Goal: Transaction & Acquisition: Purchase product/service

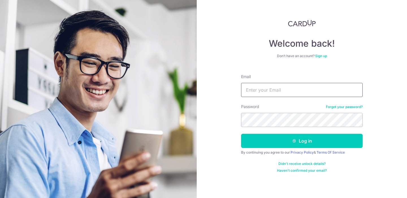
click at [248, 89] on input "Email" at bounding box center [302, 90] width 122 height 14
type input "[EMAIL_ADDRESS][DOMAIN_NAME]"
click at [241, 134] on button "Log in" at bounding box center [302, 141] width 122 height 14
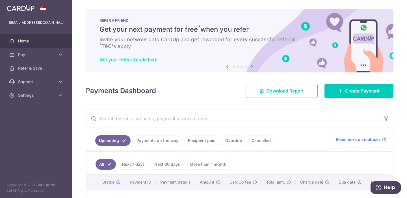
click at [136, 59] on link "Get your referral code here" at bounding box center [129, 60] width 58 height 6
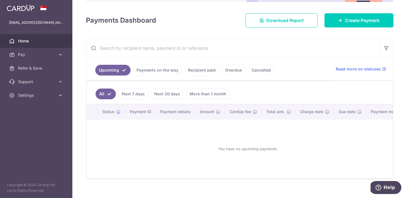
scroll to position [78, 0]
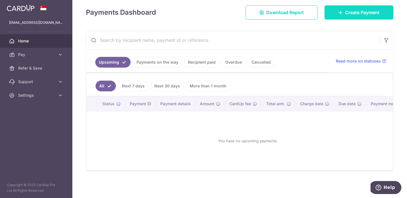
click at [369, 17] on link "Create Payment" at bounding box center [359, 12] width 69 height 14
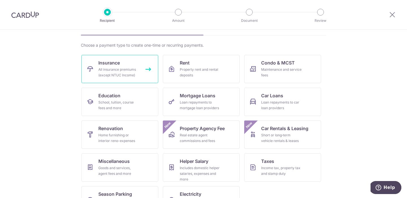
scroll to position [55, 0]
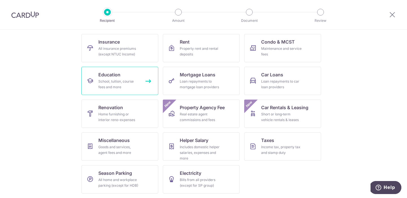
click at [103, 84] on div "School, tuition, course fees and more" at bounding box center [118, 84] width 41 height 11
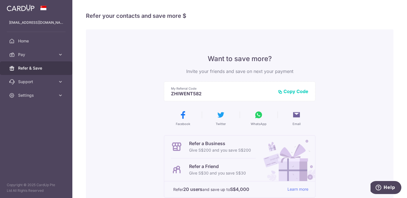
click at [24, 8] on img at bounding box center [21, 8] width 28 height 7
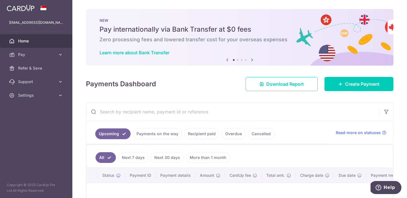
click at [252, 61] on icon at bounding box center [252, 59] width 7 height 7
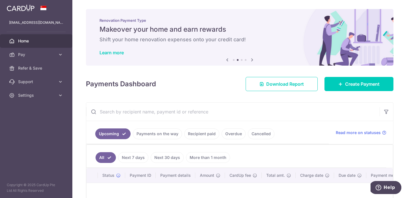
click at [252, 61] on icon at bounding box center [252, 59] width 7 height 7
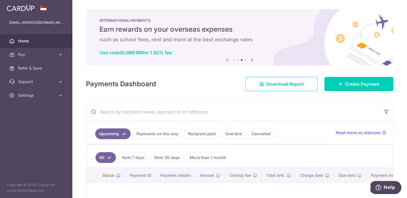
click at [252, 61] on icon at bounding box center [252, 59] width 7 height 7
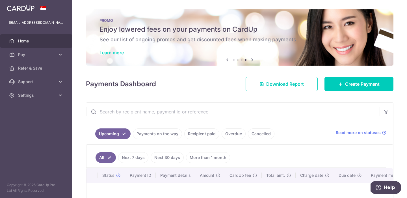
click at [123, 52] on link "Learn more" at bounding box center [112, 53] width 24 height 6
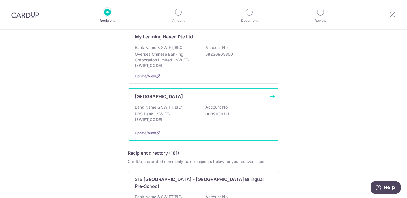
scroll to position [120, 0]
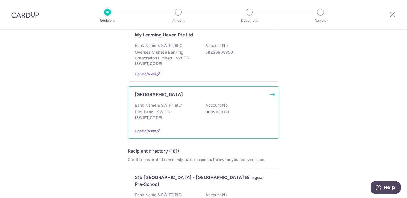
click at [177, 115] on p "DBS Bank | SWIFT: DBSSSGSGXXX" at bounding box center [166, 114] width 63 height 11
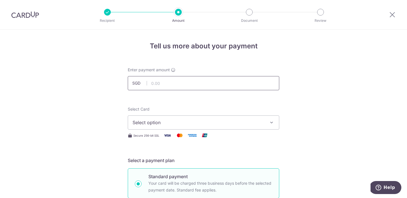
click at [162, 82] on input "text" at bounding box center [204, 83] width 152 height 14
type input "1,145.00"
click at [164, 121] on span "Select option" at bounding box center [199, 122] width 132 height 7
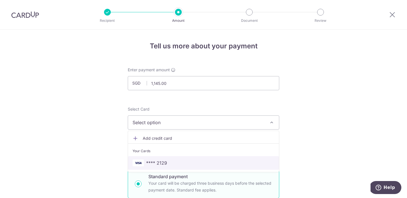
click at [163, 163] on span "**** 2129" at bounding box center [156, 162] width 21 height 7
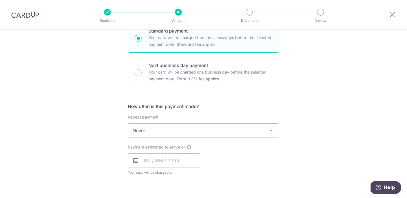
scroll to position [147, 0]
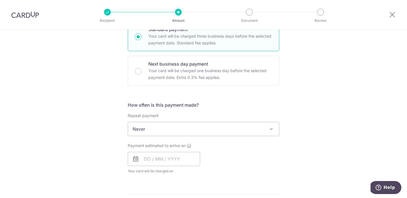
click at [166, 135] on span "Never" at bounding box center [203, 129] width 151 height 14
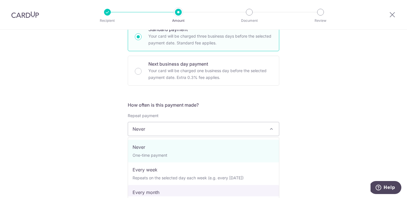
select select "3"
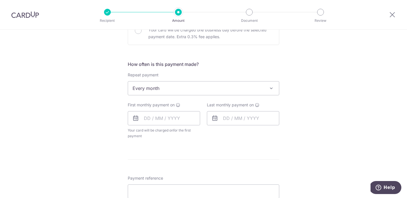
scroll to position [224, 0]
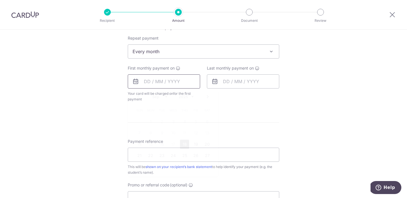
click at [156, 84] on input "text" at bounding box center [164, 81] width 72 height 14
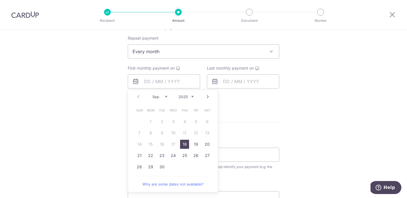
click at [208, 97] on link "Next" at bounding box center [207, 96] width 7 height 7
click at [174, 122] on link "1" at bounding box center [173, 121] width 9 height 9
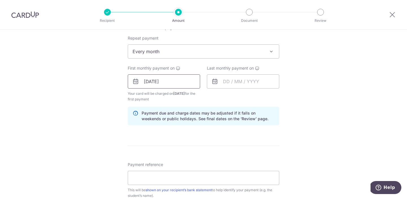
click at [147, 82] on input "01/10/2025" at bounding box center [164, 81] width 72 height 14
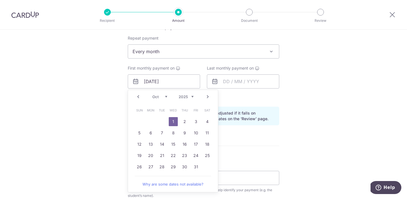
click at [139, 98] on link "Prev" at bounding box center [138, 96] width 7 height 7
click at [152, 167] on link "29" at bounding box center [150, 166] width 9 height 9
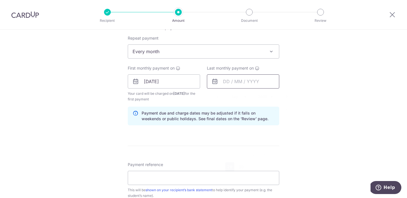
click at [249, 81] on input "text" at bounding box center [243, 81] width 72 height 14
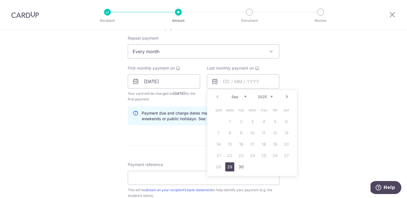
click at [286, 98] on link "Next" at bounding box center [287, 96] width 7 height 7
click at [215, 98] on link "Prev" at bounding box center [217, 96] width 7 height 7
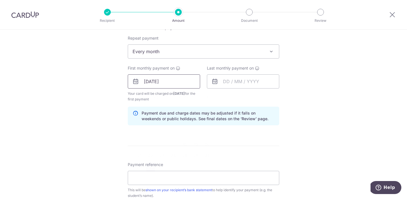
click at [166, 81] on input "29/09/2025" at bounding box center [164, 81] width 72 height 14
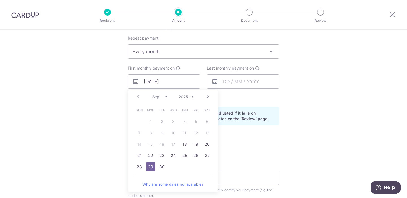
click at [207, 96] on link "Next" at bounding box center [207, 96] width 7 height 7
click at [171, 120] on link "1" at bounding box center [173, 121] width 9 height 9
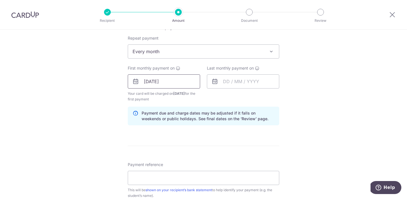
click at [156, 85] on input "01/10/2025" at bounding box center [164, 81] width 72 height 14
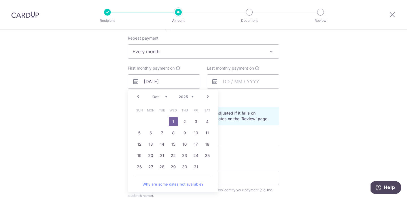
click at [141, 97] on link "Prev" at bounding box center [138, 96] width 7 height 7
click at [161, 167] on link "30" at bounding box center [161, 166] width 9 height 9
type input "30/09/2025"
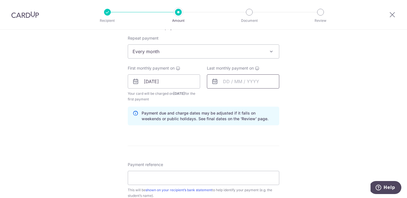
click at [224, 85] on input "text" at bounding box center [243, 81] width 72 height 14
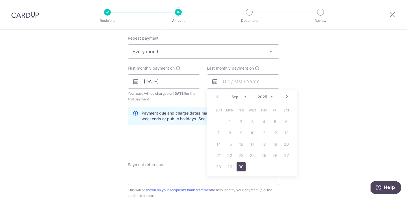
click at [287, 98] on link "Next" at bounding box center [287, 96] width 7 height 7
click at [216, 178] on link "30" at bounding box center [218, 178] width 9 height 9
type input "30/11/2025"
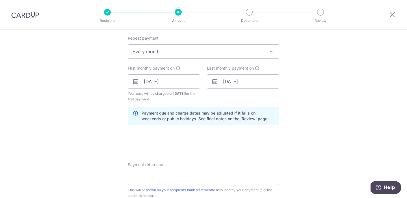
click at [208, 143] on form "Enter payment amount SGD 1,145.00 1145.00 Select Card **** 2129 Add credit card…" at bounding box center [204, 81] width 152 height 476
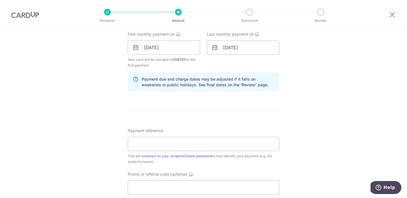
scroll to position [276, 0]
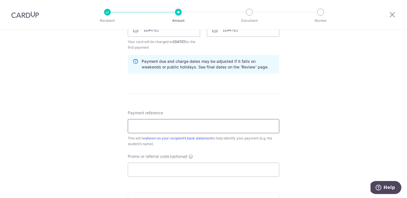
click at [190, 131] on input "Payment reference" at bounding box center [204, 126] width 152 height 14
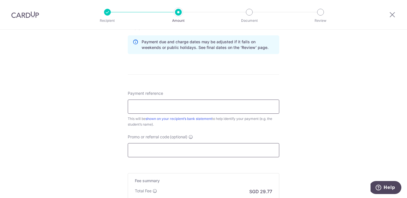
scroll to position [297, 0]
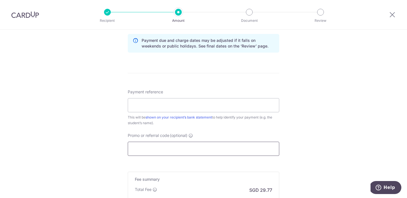
click at [191, 146] on input "Promo or referral code (optional)" at bounding box center [204, 149] width 152 height 14
paste input "REC185"
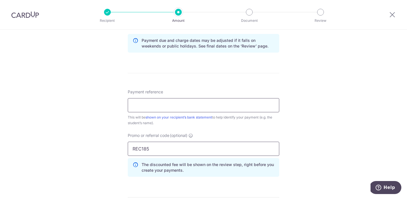
type input "REC185"
click at [185, 107] on input "Payment reference" at bounding box center [204, 105] width 152 height 14
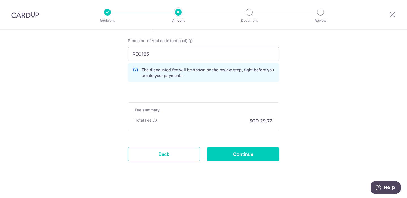
scroll to position [393, 0]
type input "Naomi Rei Phang"
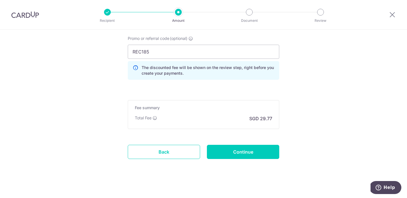
scroll to position [398, 0]
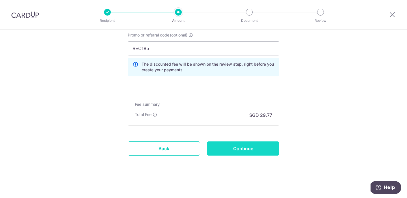
click at [246, 150] on input "Continue" at bounding box center [243, 148] width 72 height 14
type input "Create Schedule"
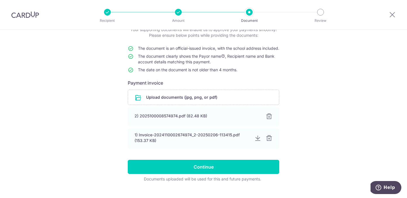
scroll to position [56, 0]
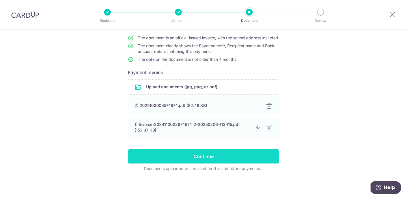
click at [204, 161] on input "Continue" at bounding box center [204, 156] width 152 height 14
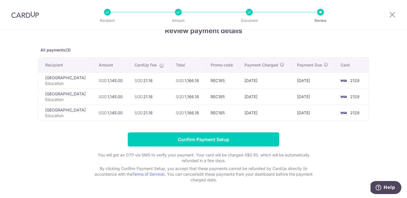
scroll to position [33, 0]
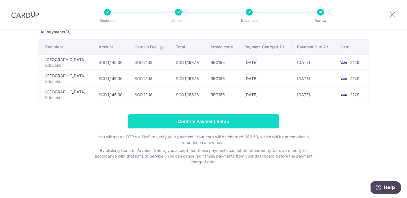
click at [195, 122] on input "Confirm Payment Setup" at bounding box center [204, 121] width 152 height 14
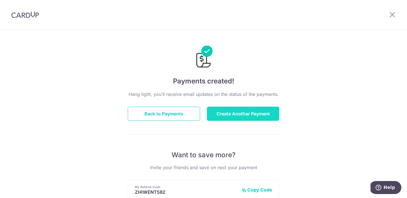
click at [220, 118] on button "Create Another Payment" at bounding box center [243, 114] width 72 height 14
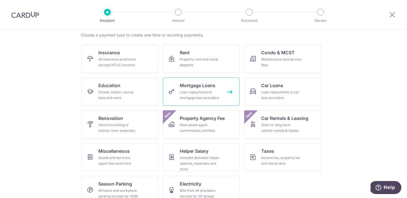
scroll to position [55, 0]
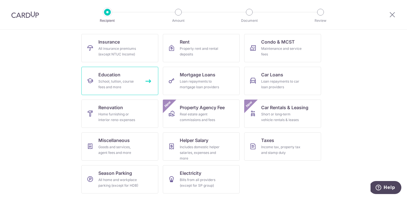
click at [132, 79] on div "School, tuition, course fees and more" at bounding box center [118, 84] width 41 height 11
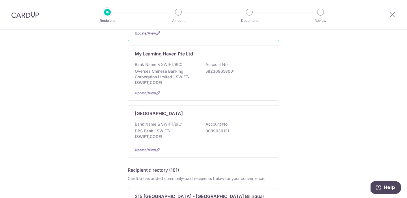
scroll to position [108, 0]
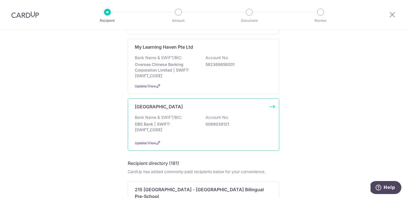
click at [217, 123] on p "0089039121" at bounding box center [237, 124] width 63 height 6
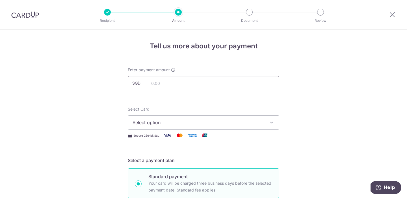
click at [196, 86] on input "text" at bounding box center [204, 83] width 152 height 14
type input "1,635.00"
click at [274, 122] on icon "button" at bounding box center [272, 123] width 6 height 6
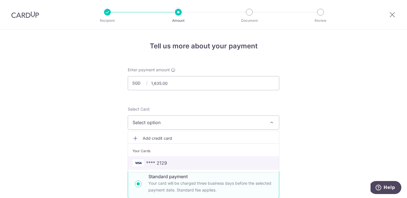
click at [182, 163] on span "**** 2129" at bounding box center [204, 162] width 142 height 7
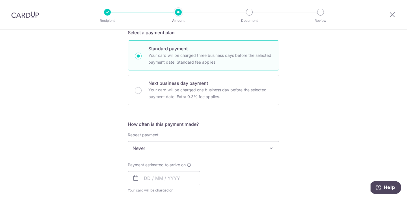
scroll to position [137, 0]
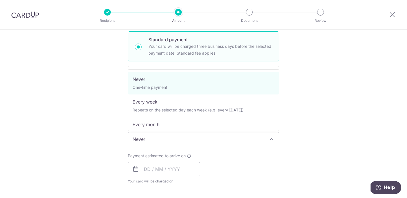
click at [213, 140] on span "Never" at bounding box center [203, 139] width 151 height 14
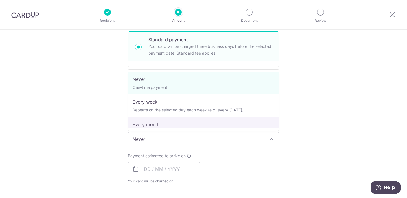
select select "3"
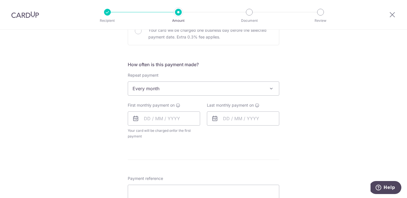
scroll to position [192, 0]
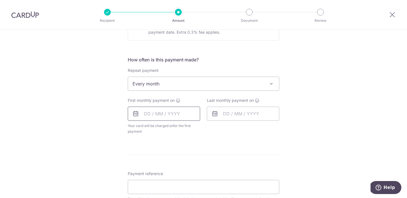
click at [147, 116] on input "text" at bounding box center [164, 114] width 72 height 14
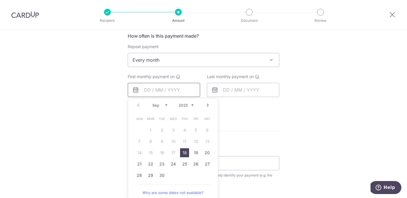
scroll to position [224, 0]
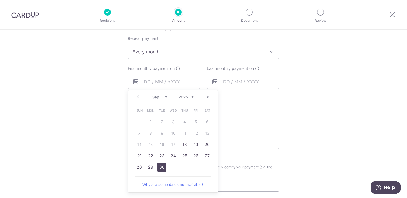
click at [161, 167] on link "30" at bounding box center [161, 167] width 9 height 9
type input "30/09/2025"
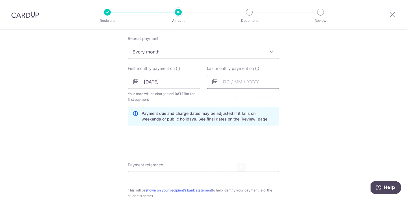
click at [246, 83] on input "text" at bounding box center [243, 82] width 72 height 14
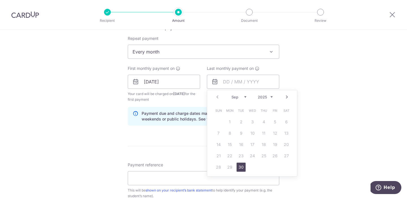
click at [287, 97] on link "Next" at bounding box center [287, 97] width 7 height 7
click at [219, 178] on link "30" at bounding box center [218, 178] width 9 height 9
type input "30/11/2025"
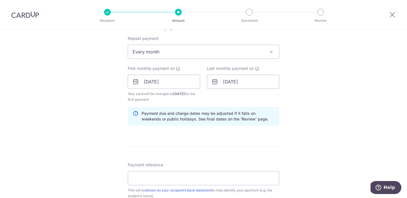
click at [209, 140] on form "Enter payment amount SGD 1,635.00 1635.00 Select Card **** 2129 Add credit card…" at bounding box center [204, 81] width 152 height 476
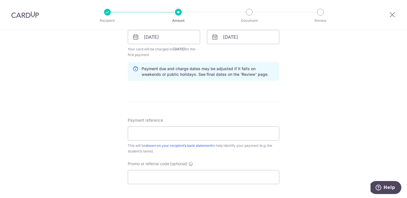
scroll to position [269, 0]
click at [191, 139] on input "Payment reference" at bounding box center [204, 133] width 152 height 14
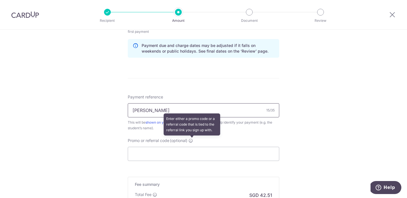
scroll to position [295, 0]
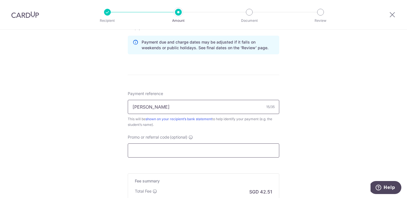
type input "Noah Renn Phang"
click at [192, 152] on input "Promo or referral code (optional)" at bounding box center [204, 150] width 152 height 14
paste input "REC185"
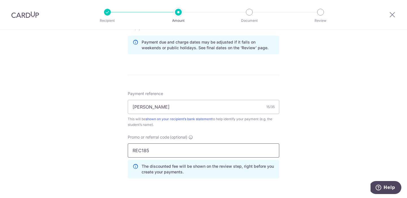
type input "REC185"
click at [311, 140] on div "Tell us more about your payment Enter payment amount SGD 1,635.00 1635.00 Selec…" at bounding box center [203, 17] width 407 height 566
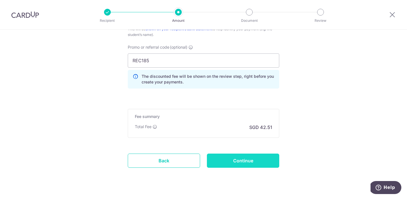
click at [238, 161] on input "Continue" at bounding box center [243, 161] width 72 height 14
type input "Create Schedule"
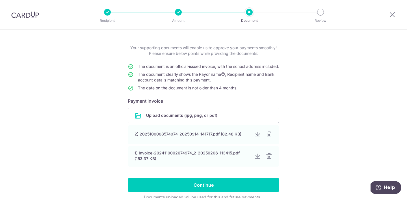
scroll to position [31, 0]
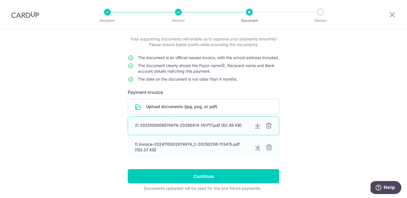
click at [270, 129] on div at bounding box center [268, 125] width 7 height 7
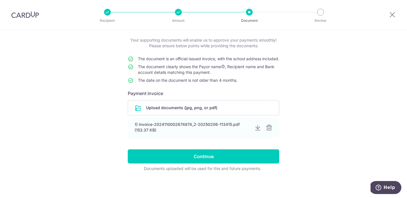
click at [270, 131] on div at bounding box center [269, 127] width 7 height 7
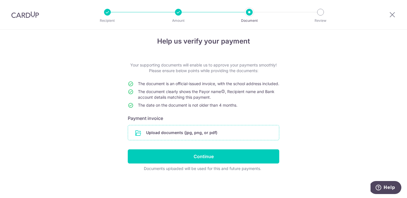
click at [224, 133] on input "file" at bounding box center [203, 132] width 151 height 15
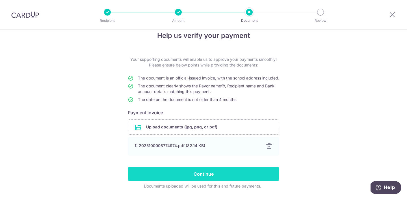
click at [195, 181] on input "Continue" at bounding box center [204, 174] width 152 height 14
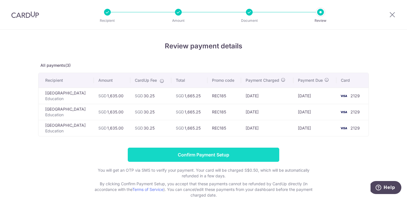
click at [236, 158] on input "Confirm Payment Setup" at bounding box center [204, 155] width 152 height 14
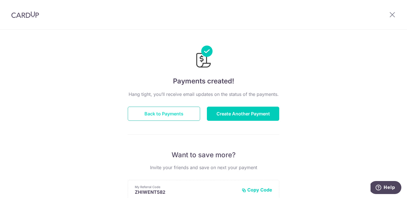
click at [184, 118] on button "Back to Payments" at bounding box center [164, 114] width 72 height 14
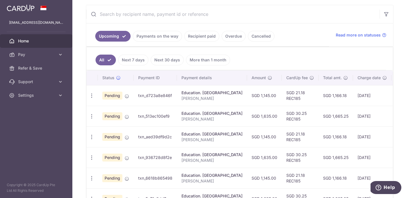
scroll to position [57, 0]
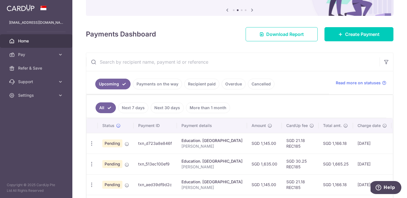
click at [204, 82] on link "Recipient paid" at bounding box center [201, 84] width 35 height 11
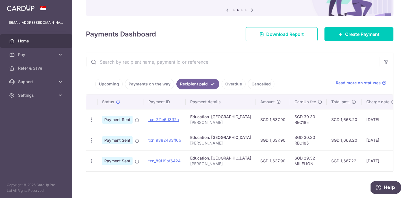
scroll to position [57, 0]
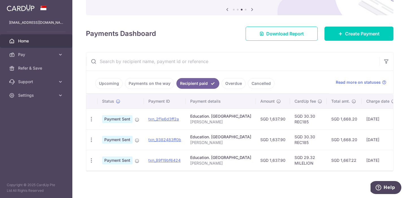
click at [111, 85] on link "Upcoming" at bounding box center [108, 83] width 27 height 11
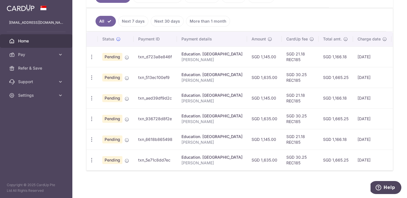
scroll to position [0, 0]
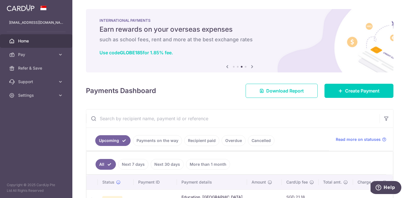
click at [252, 68] on icon at bounding box center [252, 66] width 7 height 7
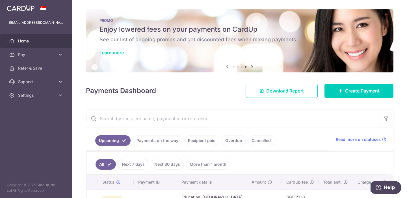
click at [252, 68] on icon at bounding box center [252, 66] width 7 height 7
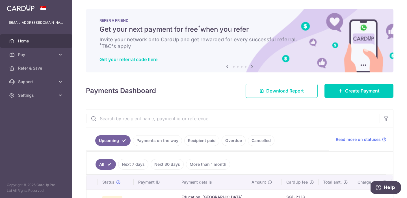
click at [252, 68] on icon at bounding box center [252, 66] width 7 height 7
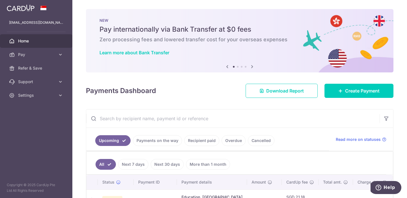
click at [252, 68] on icon at bounding box center [252, 66] width 7 height 7
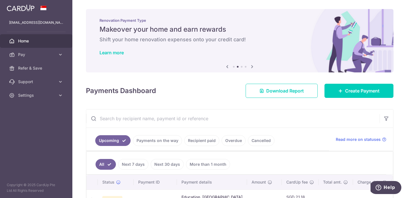
click at [252, 68] on icon at bounding box center [252, 66] width 7 height 7
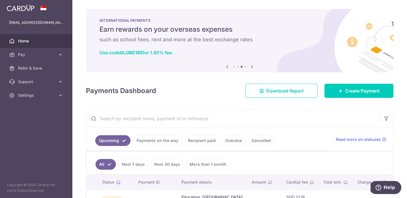
click at [252, 68] on icon at bounding box center [252, 66] width 7 height 7
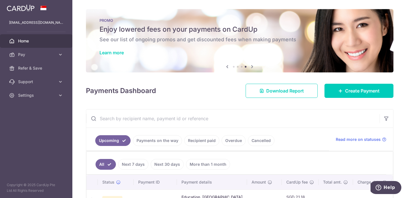
click at [15, 13] on div at bounding box center [36, 8] width 72 height 16
click at [16, 10] on img at bounding box center [21, 8] width 28 height 7
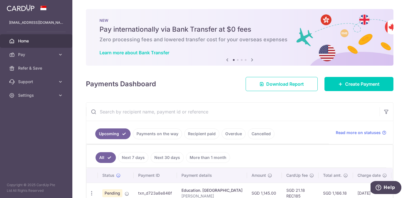
click at [25, 14] on div at bounding box center [36, 8] width 72 height 16
click at [23, 8] on img at bounding box center [21, 8] width 28 height 7
click at [64, 54] on link "Pay" at bounding box center [36, 55] width 72 height 14
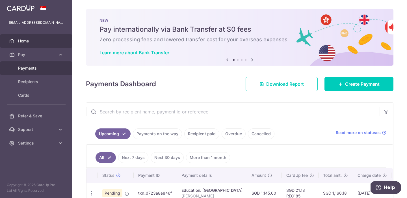
click at [33, 70] on span "Payments" at bounding box center [36, 68] width 37 height 6
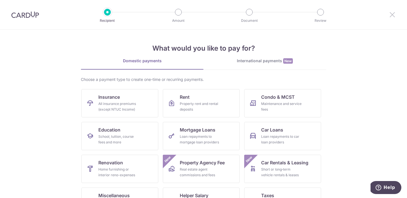
click at [393, 14] on icon at bounding box center [392, 14] width 7 height 7
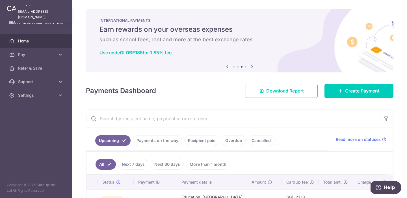
click at [24, 21] on p "tayzhiwen@gmail.com" at bounding box center [36, 23] width 54 height 6
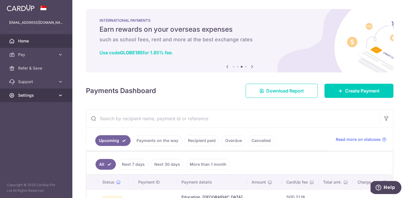
click at [60, 96] on icon at bounding box center [61, 95] width 6 height 6
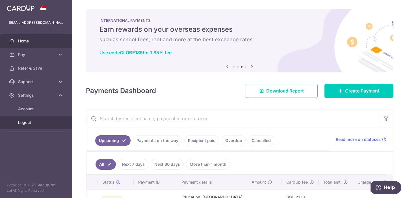
click at [40, 121] on span "Logout" at bounding box center [36, 123] width 37 height 6
